Goal: Transaction & Acquisition: Purchase product/service

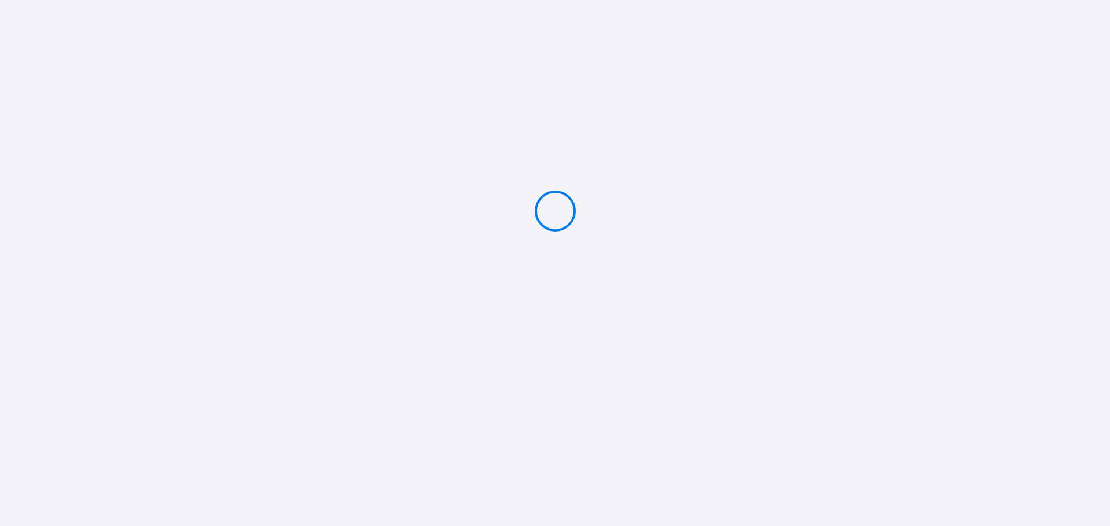
type input "Deposit 500 €"
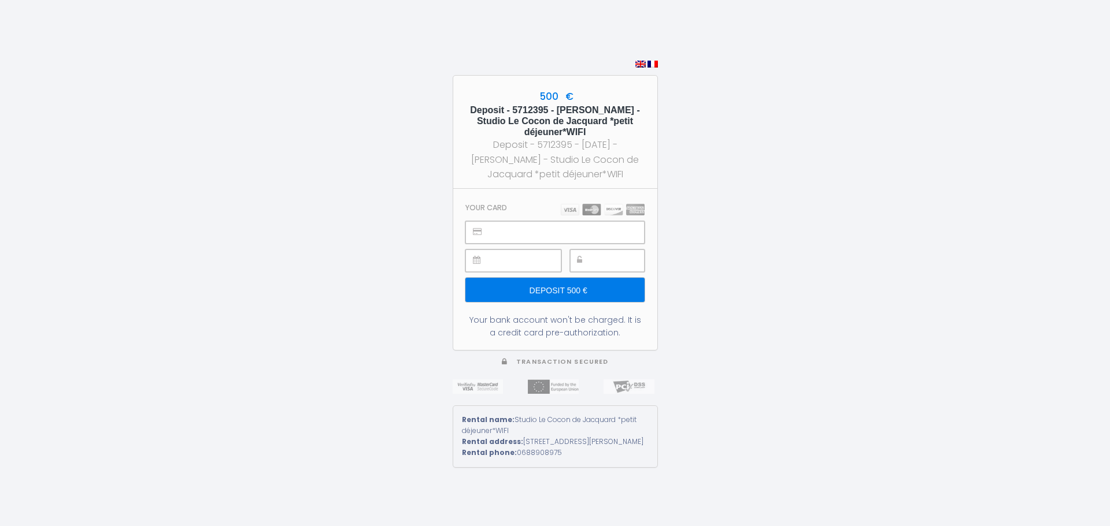
click at [751, 309] on div "500 € Deposit - 5712395 - [PERSON_NAME] - Studio Le Cocon de Jacquard *petit dé…" at bounding box center [555, 263] width 1110 height 526
click at [750, 234] on div "500 € Deposit - 5712395 - [PERSON_NAME] - Studio Le Cocon de Jacquard *petit dé…" at bounding box center [555, 263] width 1110 height 526
click at [562, 285] on input "Deposit 500 €" at bounding box center [554, 290] width 179 height 24
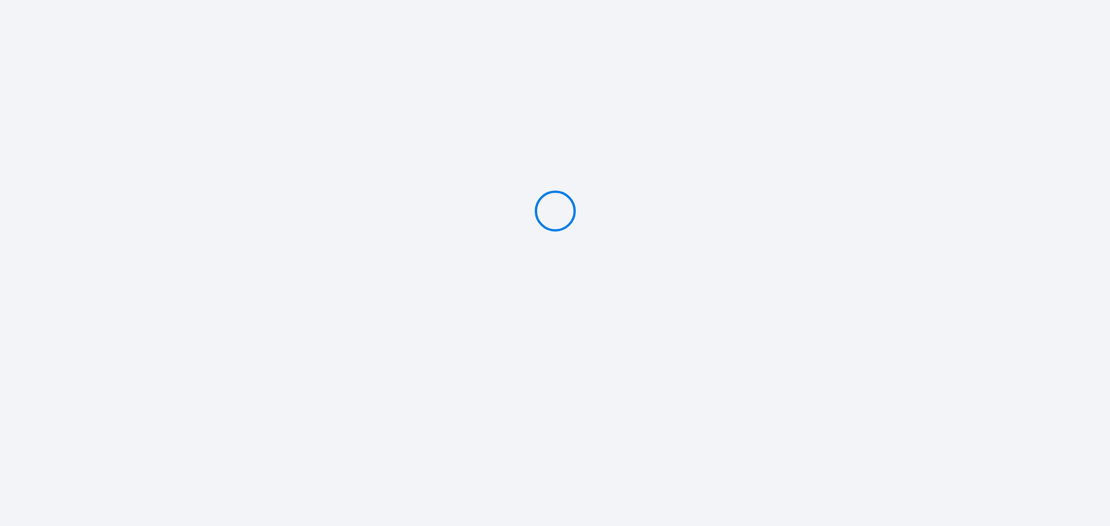
type input "Deposit 500 €"
